Goal: Check status: Check status

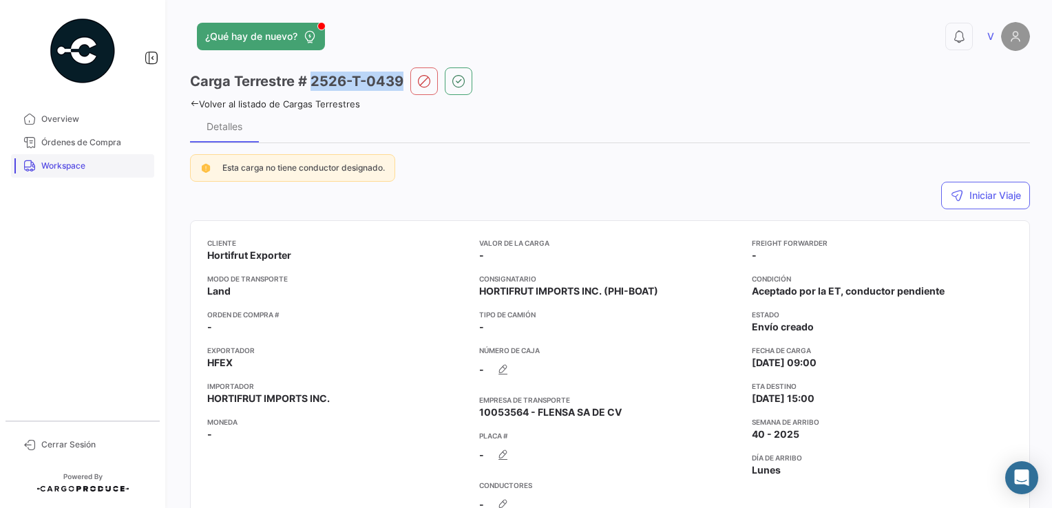
click at [69, 175] on link "Workspace" at bounding box center [82, 165] width 143 height 23
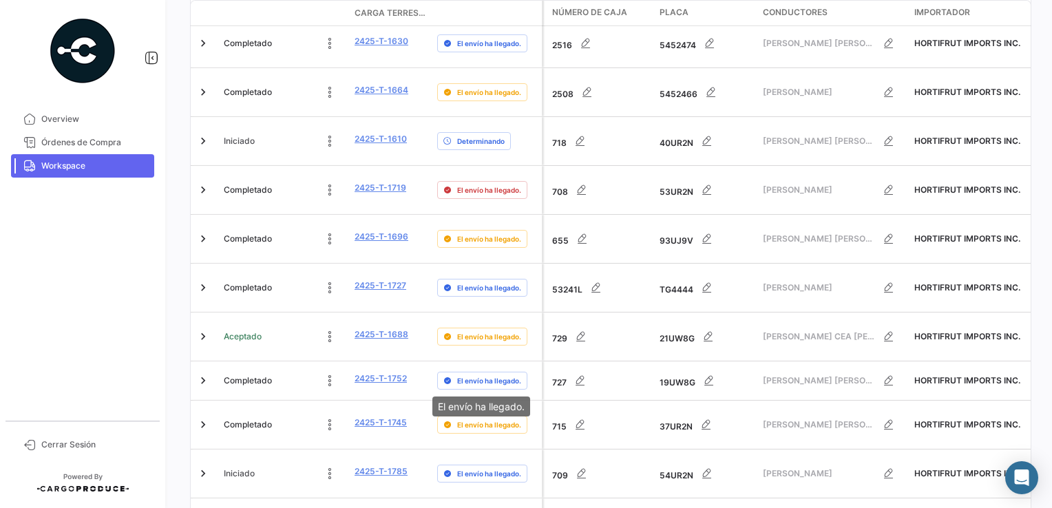
scroll to position [532, 0]
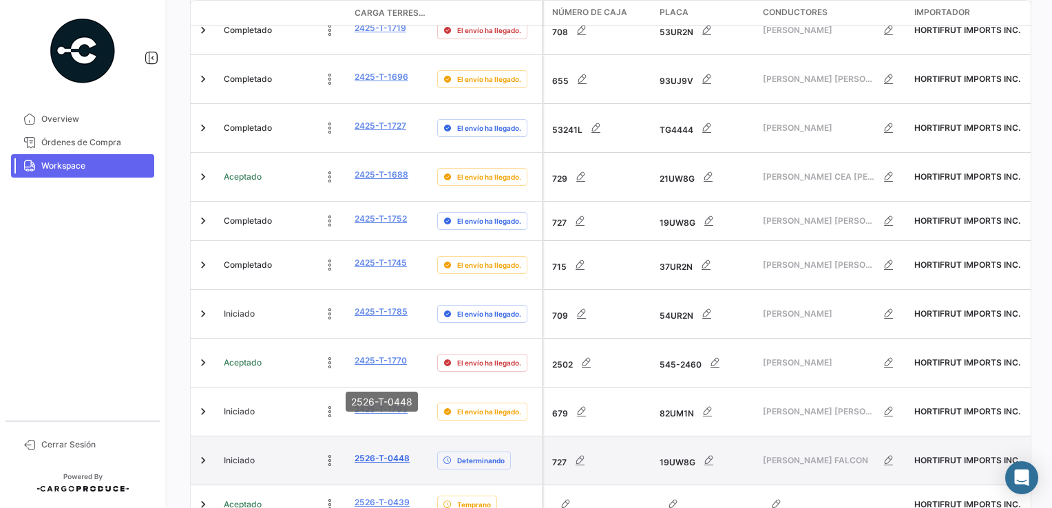
click at [380, 453] on link "2526-T-0448" at bounding box center [382, 459] width 55 height 12
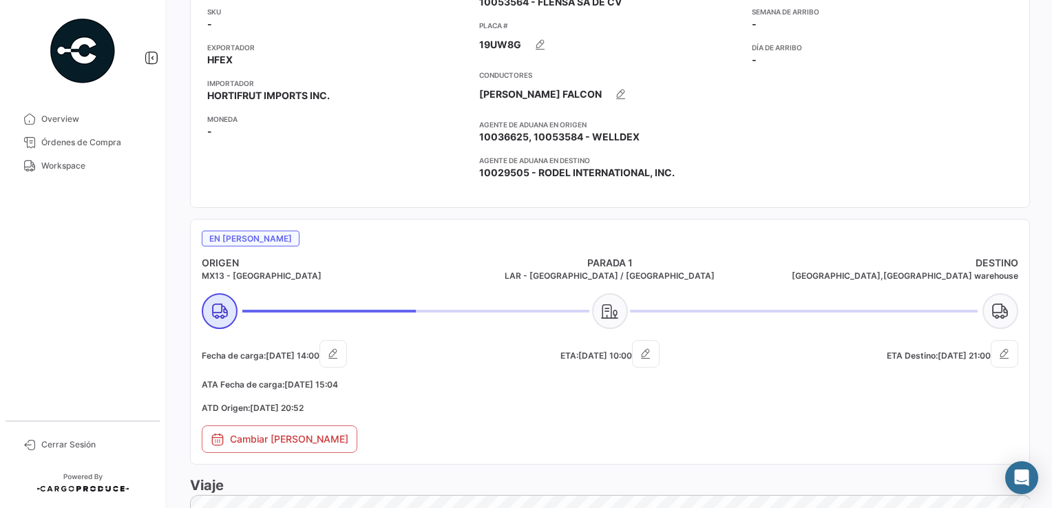
scroll to position [413, 0]
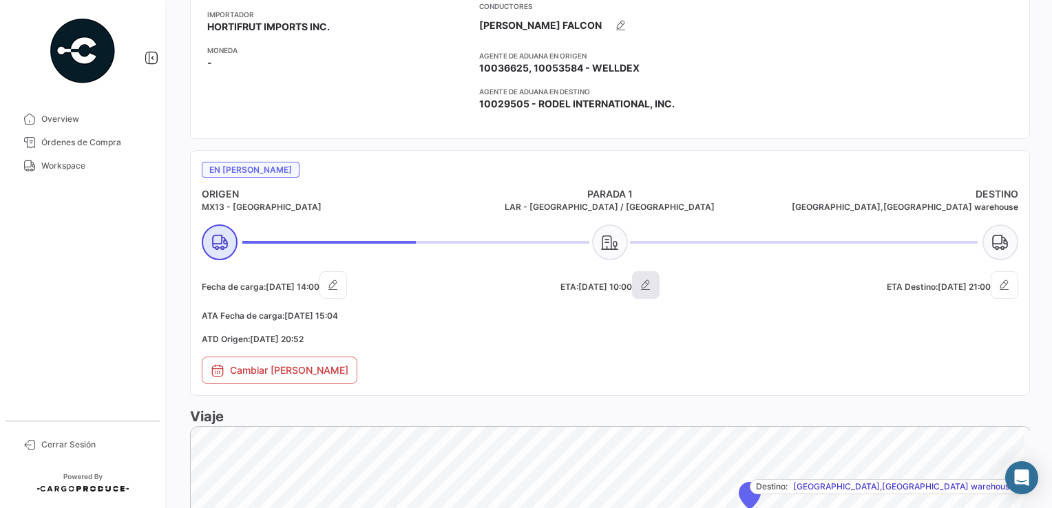
click at [656, 293] on button "button" at bounding box center [646, 285] width 28 height 28
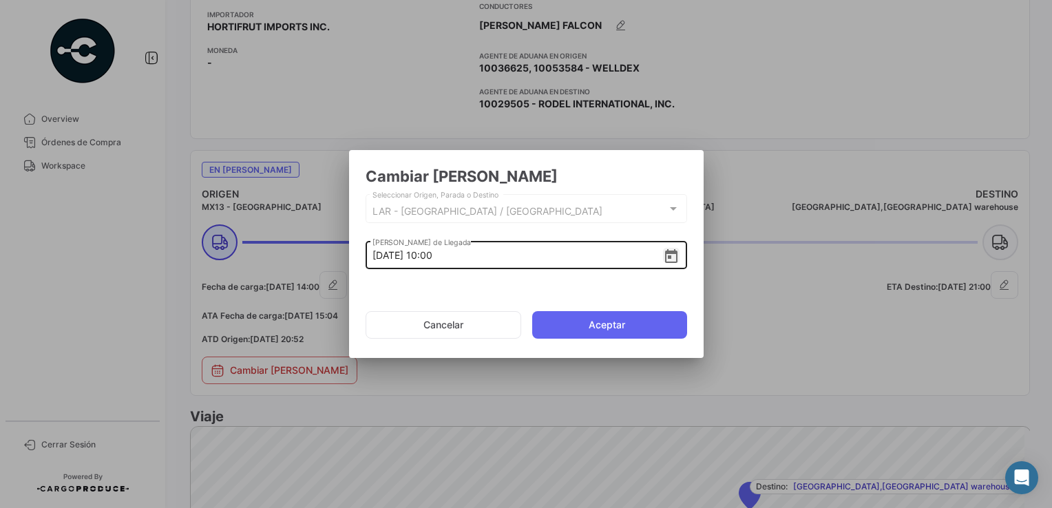
click at [663, 260] on icon "Open calendar" at bounding box center [671, 257] width 17 height 17
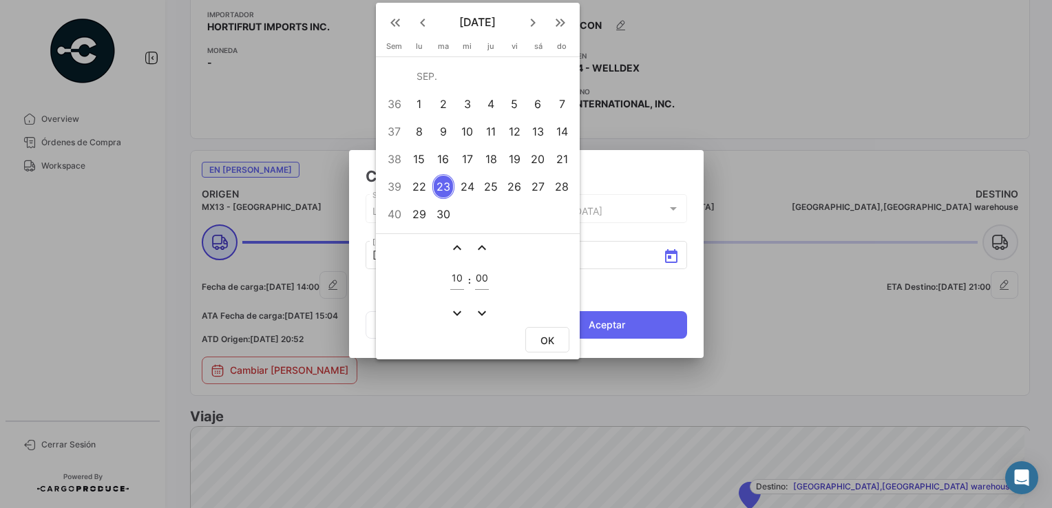
click at [468, 196] on div "24" at bounding box center [467, 186] width 21 height 25
click at [610, 329] on div at bounding box center [526, 254] width 1052 height 508
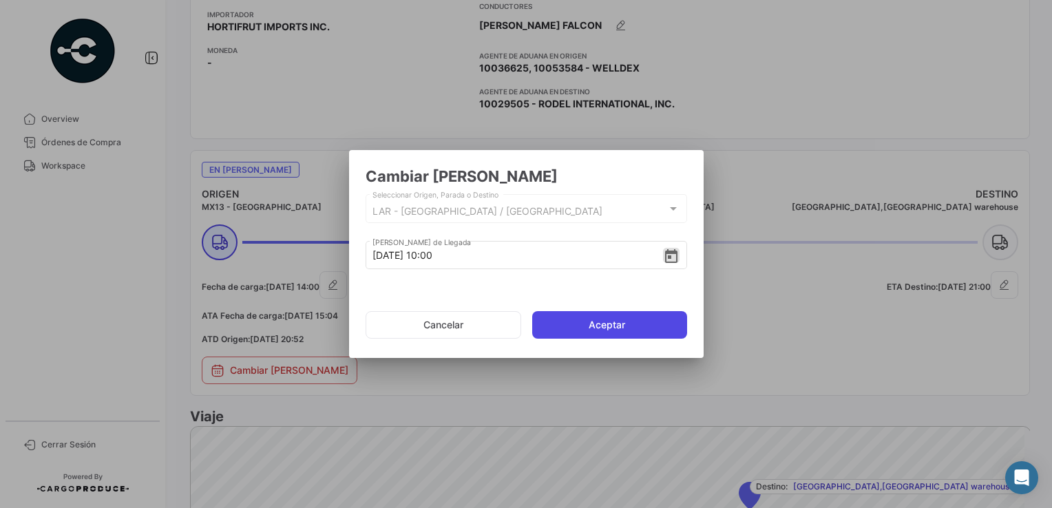
click at [609, 330] on button "Aceptar" at bounding box center [609, 325] width 155 height 28
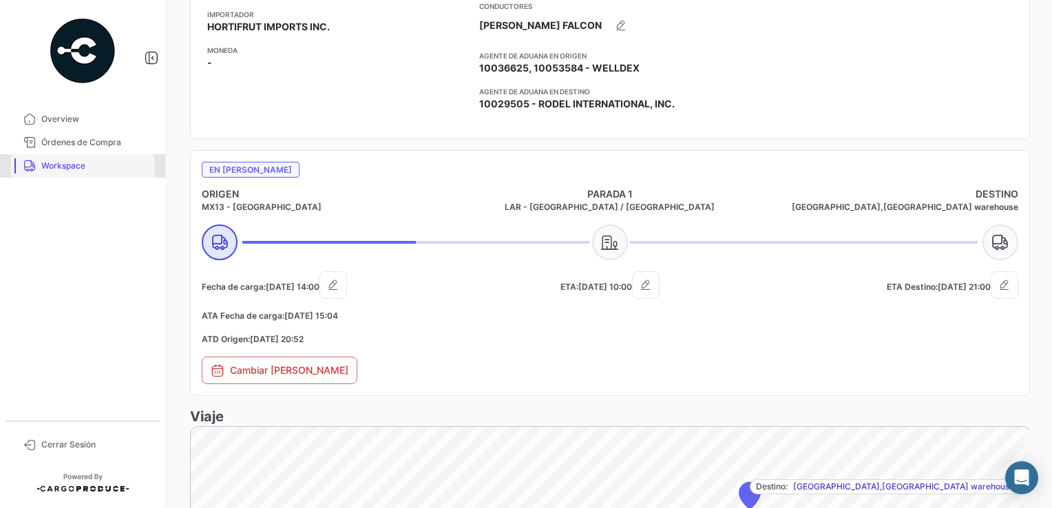
click at [47, 169] on span "Workspace" at bounding box center [94, 166] width 107 height 12
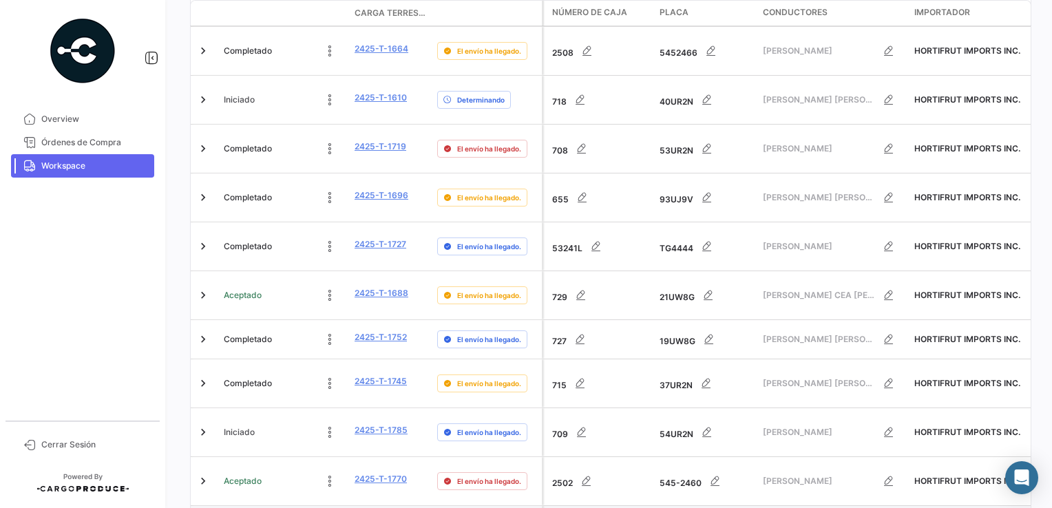
scroll to position [532, 0]
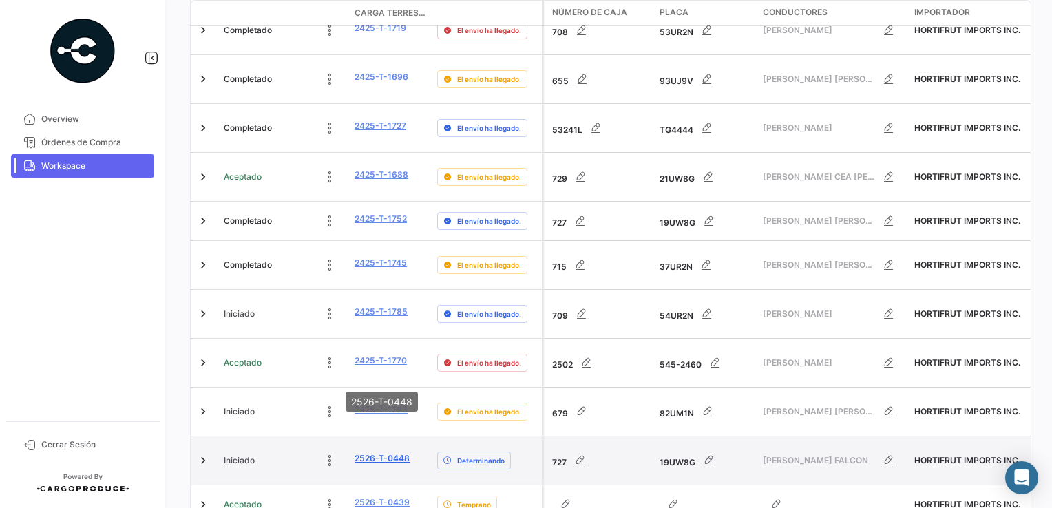
click at [386, 453] on link "2526-T-0448" at bounding box center [382, 459] width 55 height 12
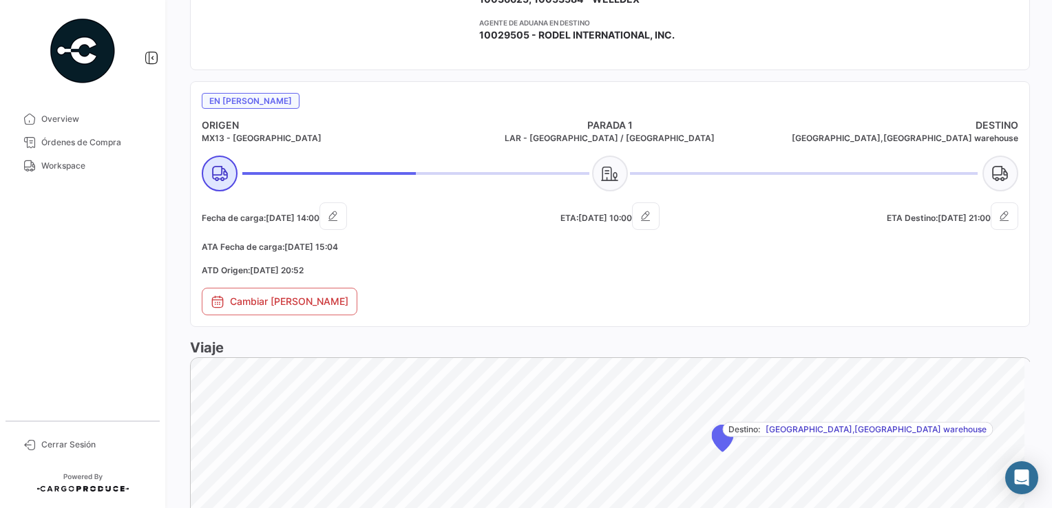
scroll to position [482, 0]
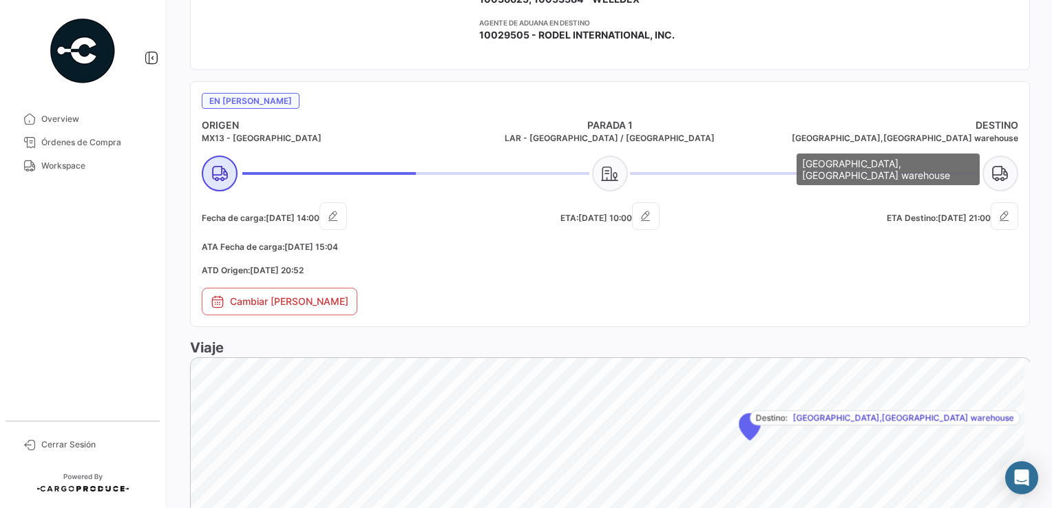
click at [786, 135] on h5 "[GEOGRAPHIC_DATA],[GEOGRAPHIC_DATA] warehouse" at bounding box center [883, 138] width 272 height 12
